Goal: Complete application form

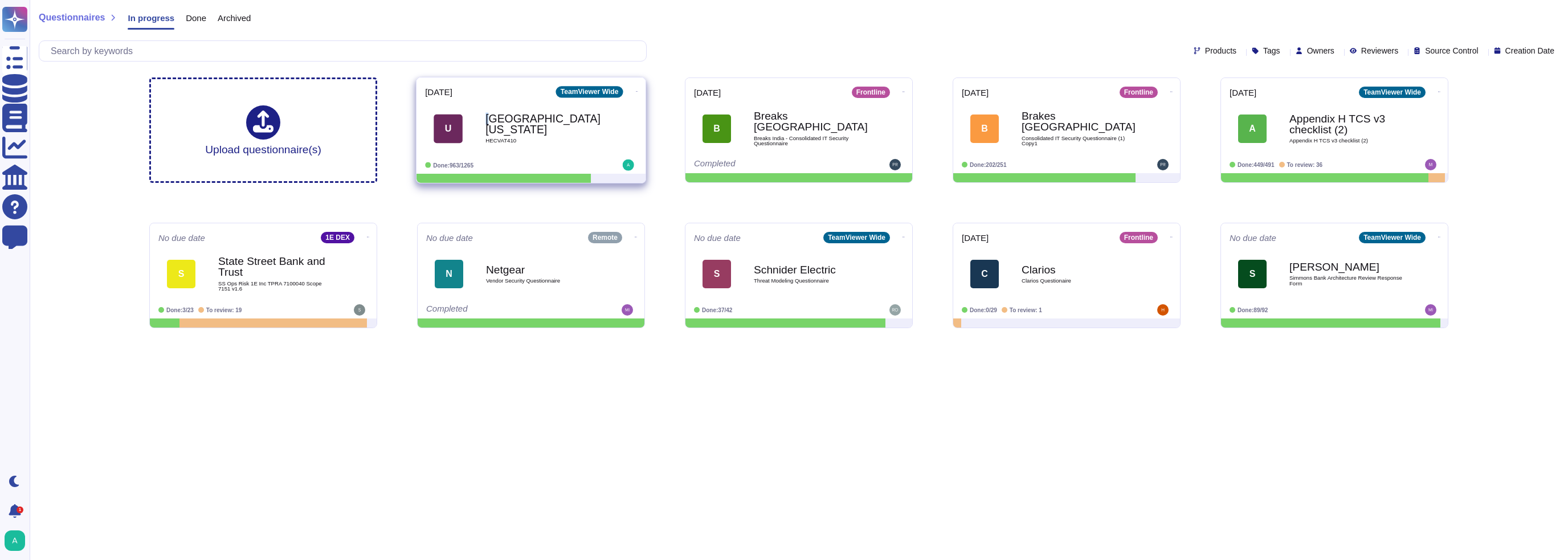
click at [490, 119] on b "[GEOGRAPHIC_DATA][US_STATE]" at bounding box center [542, 125] width 115 height 22
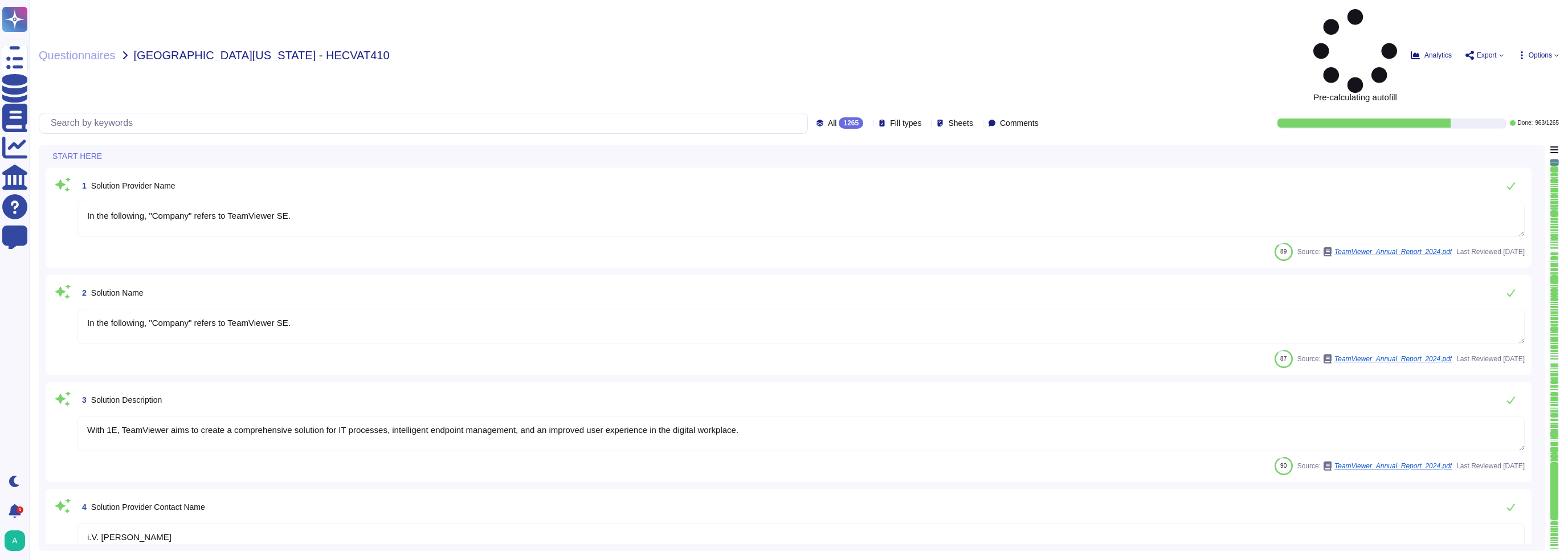
type textarea "In the following, "Company" refers to TeamViewer SE."
type textarea "With 1E, TeamViewer aims to create a comprehensive solution for IT processes, i…"
type textarea "i.V. Jacob Shonkwiler"
type textarea "TeamViewer has 2 pillars of Information Security • Corporate Security • Product…"
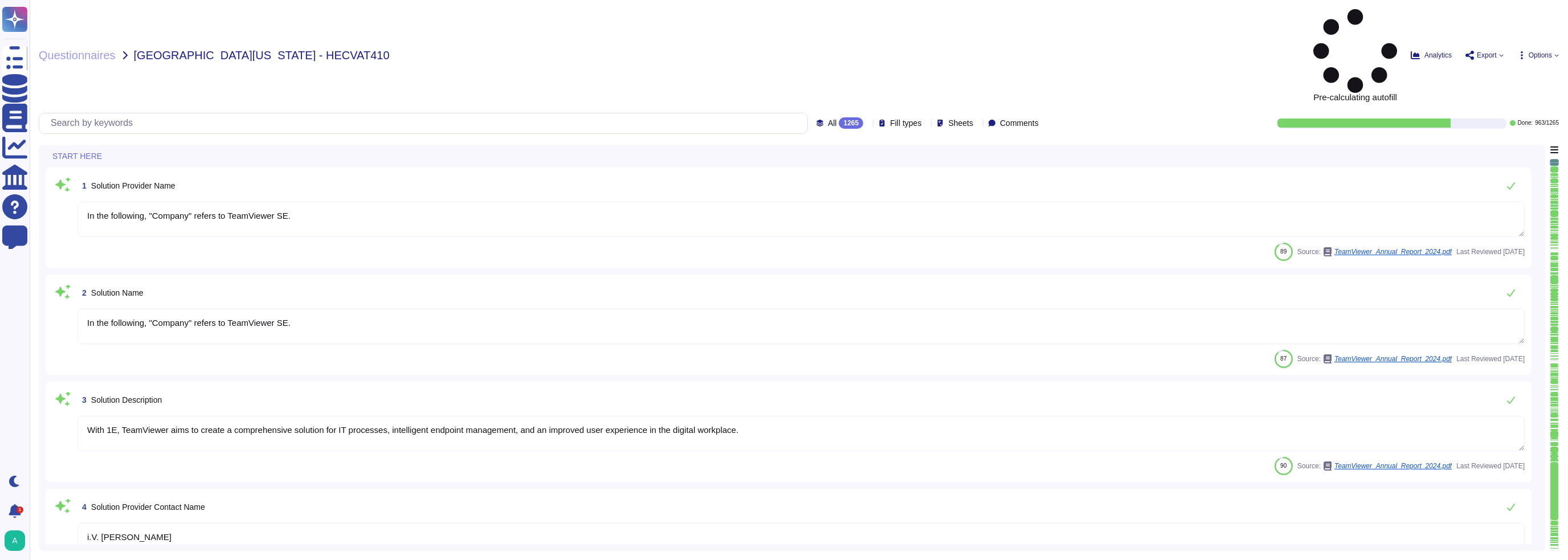
type textarea "Please contact privacy@teamviewer.com or via any of the methods specified in ht…"
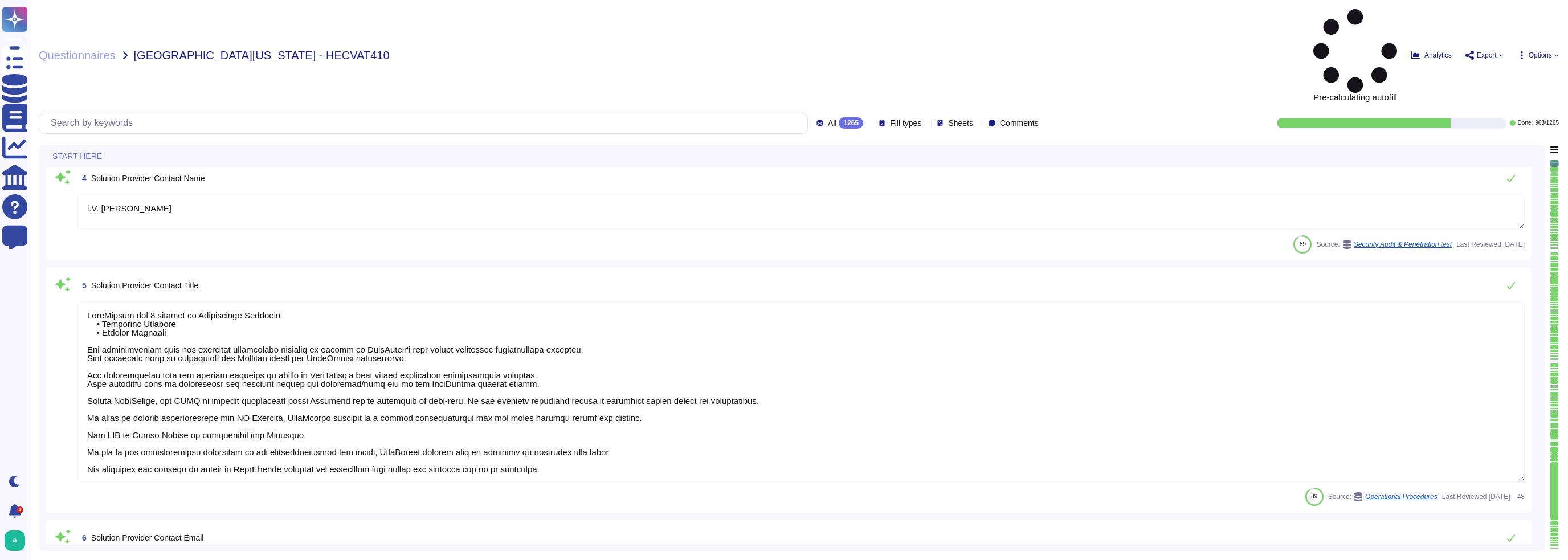
type textarea "TeamViewer's contact information is available under this link: https://www.team…"
type textarea "TeamViewer US. Inc. * 5741 Rio Vista Drive * Largo, FL 33760 * USA"
type textarea "TeamViewer Group has offices located around the globe."
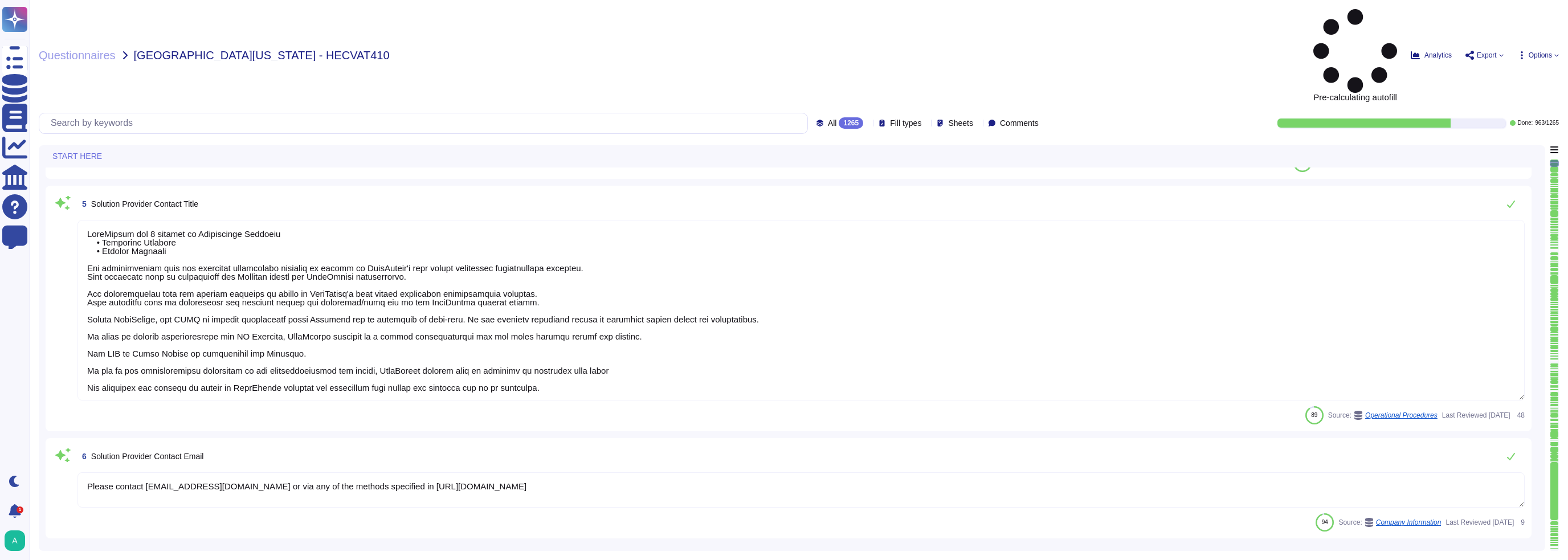
scroll to position [513, 0]
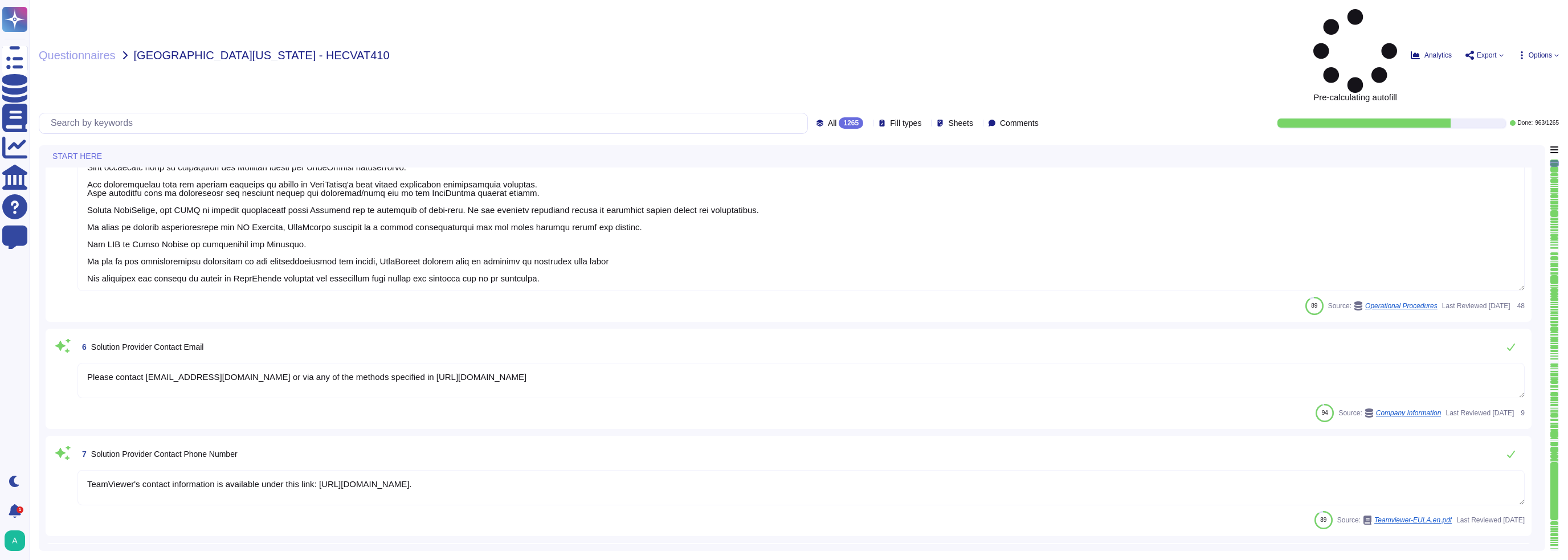
type textarea "There is a dedicated PSIRT and CSIRT team to ensure coverage of all areas of th…"
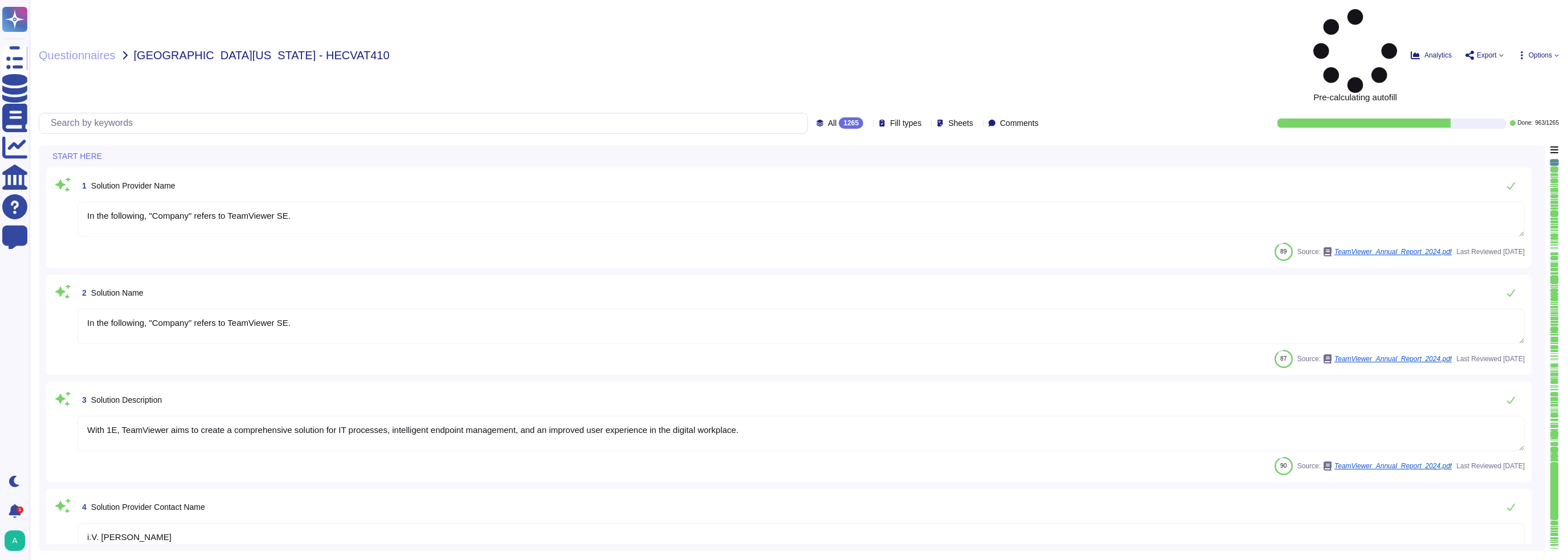
type textarea "In the following, "Company" refers to TeamViewer SE."
